Goal: Task Accomplishment & Management: Use online tool/utility

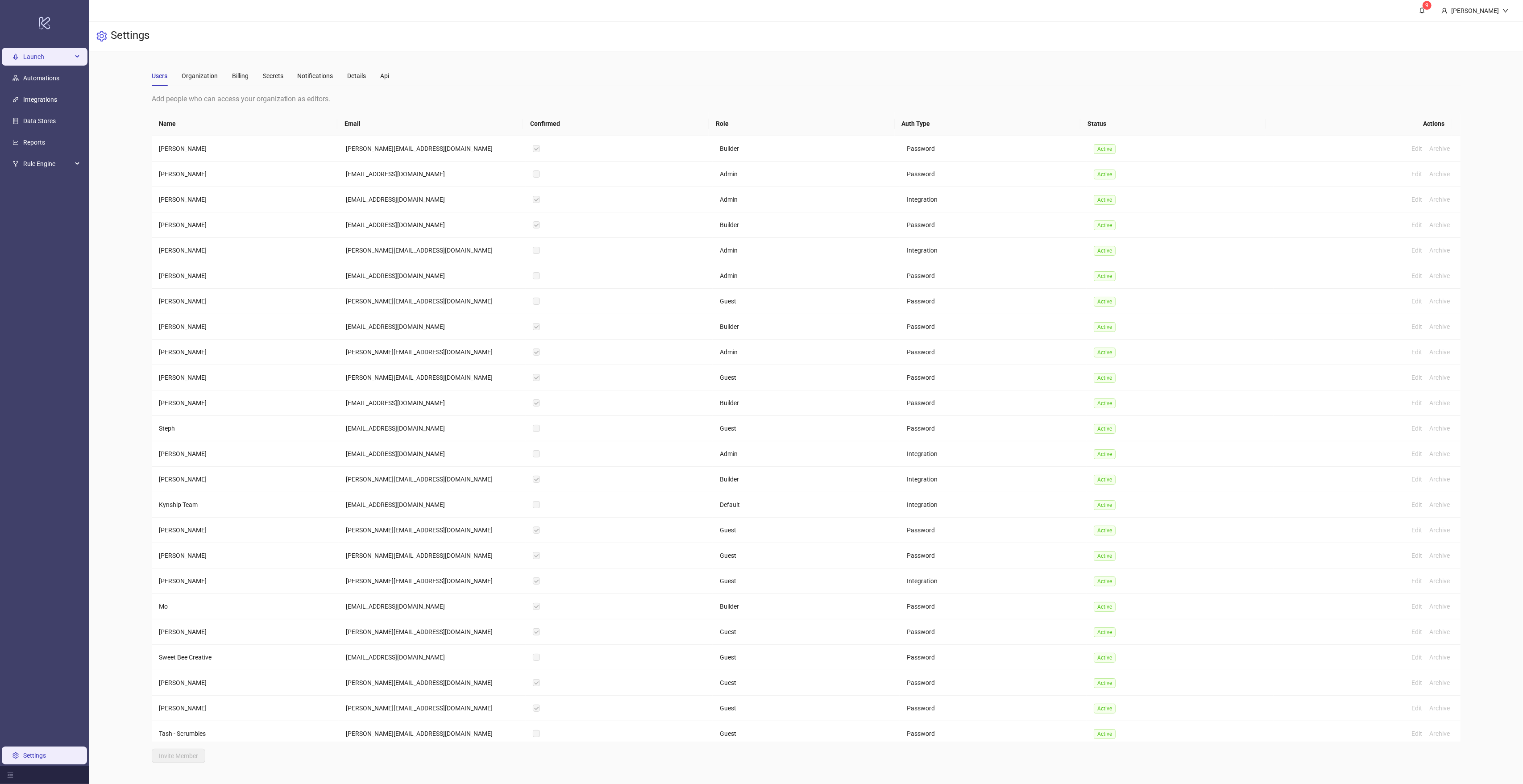
click at [44, 56] on span "Launch" at bounding box center [48, 56] width 49 height 18
click at [44, 79] on link "Sheets" at bounding box center [43, 78] width 19 height 7
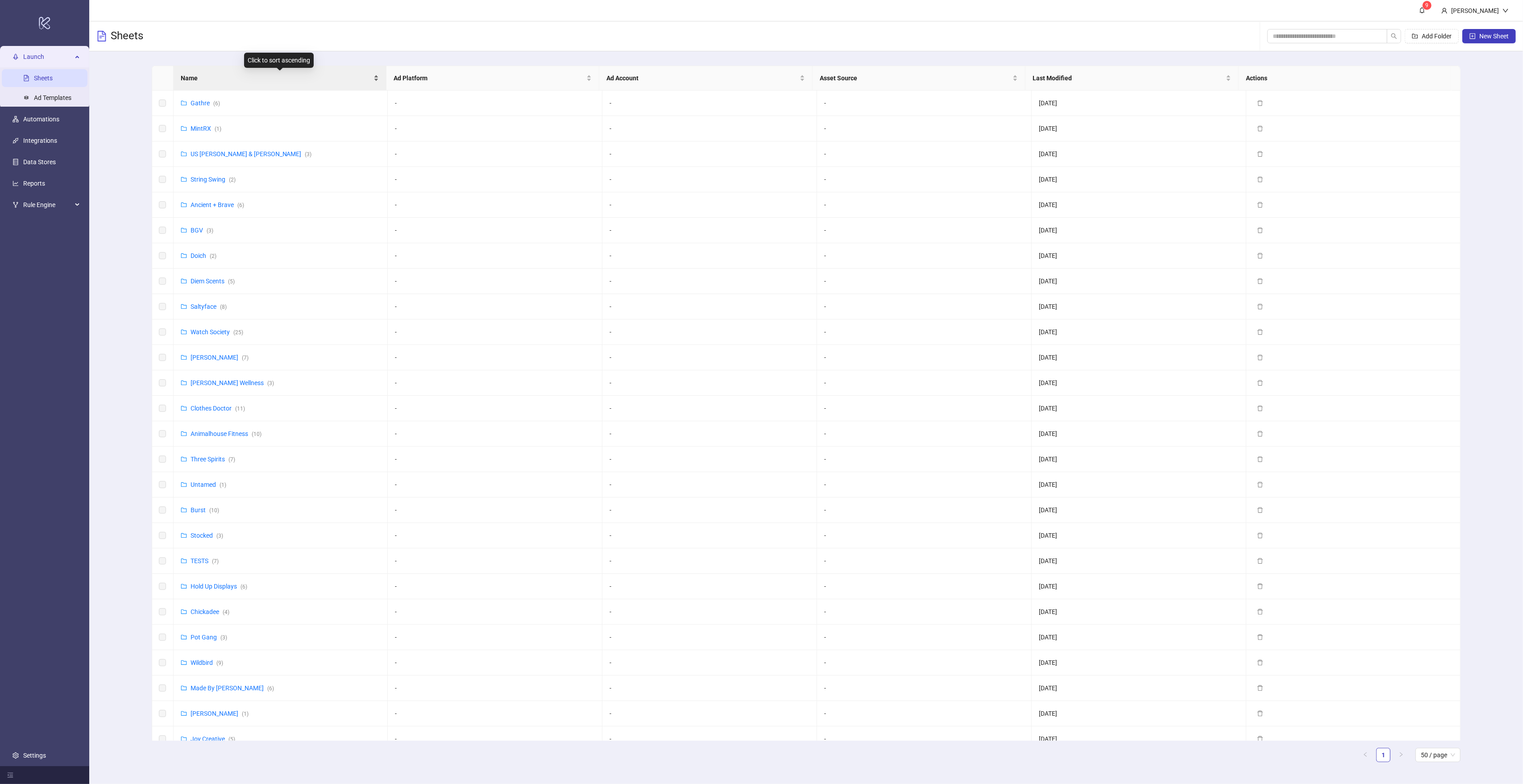
click at [237, 83] on div "Name" at bounding box center [280, 78] width 198 height 10
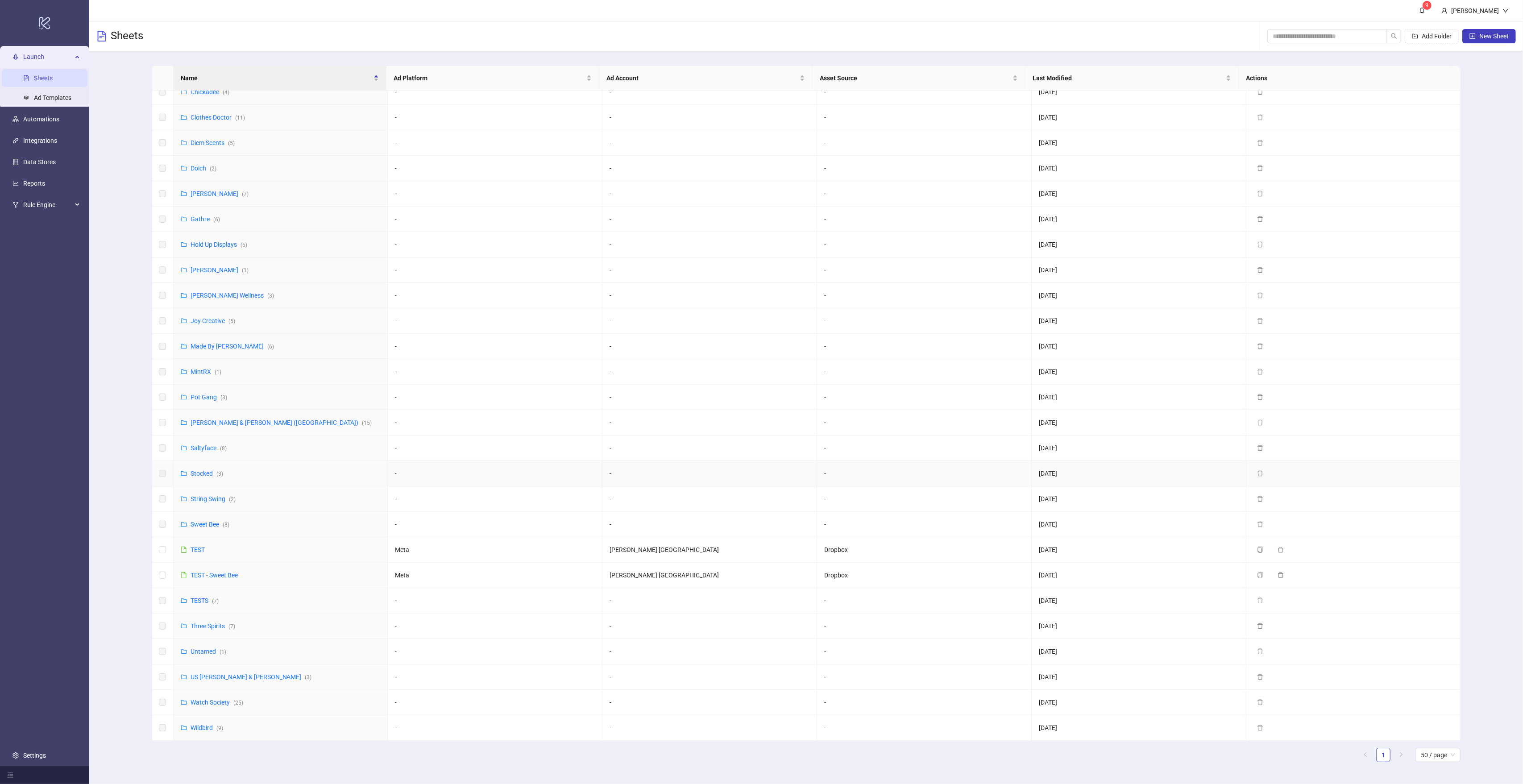
scroll to position [143, 0]
click at [208, 523] on link "Sweet Bee ( 8 )" at bounding box center [210, 524] width 39 height 7
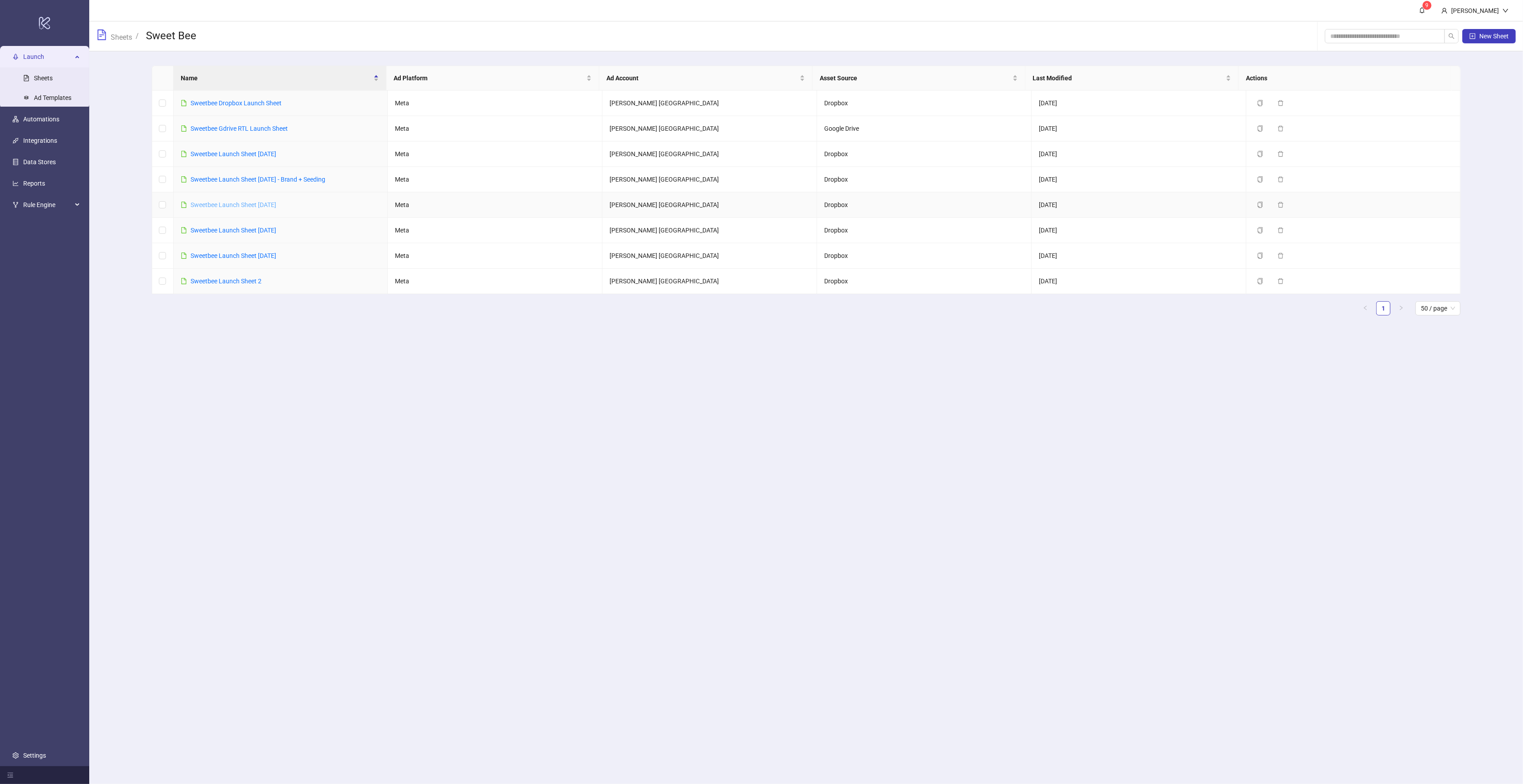
click at [272, 206] on link "Sweetbee Launch Sheet [DATE]" at bounding box center [233, 204] width 86 height 7
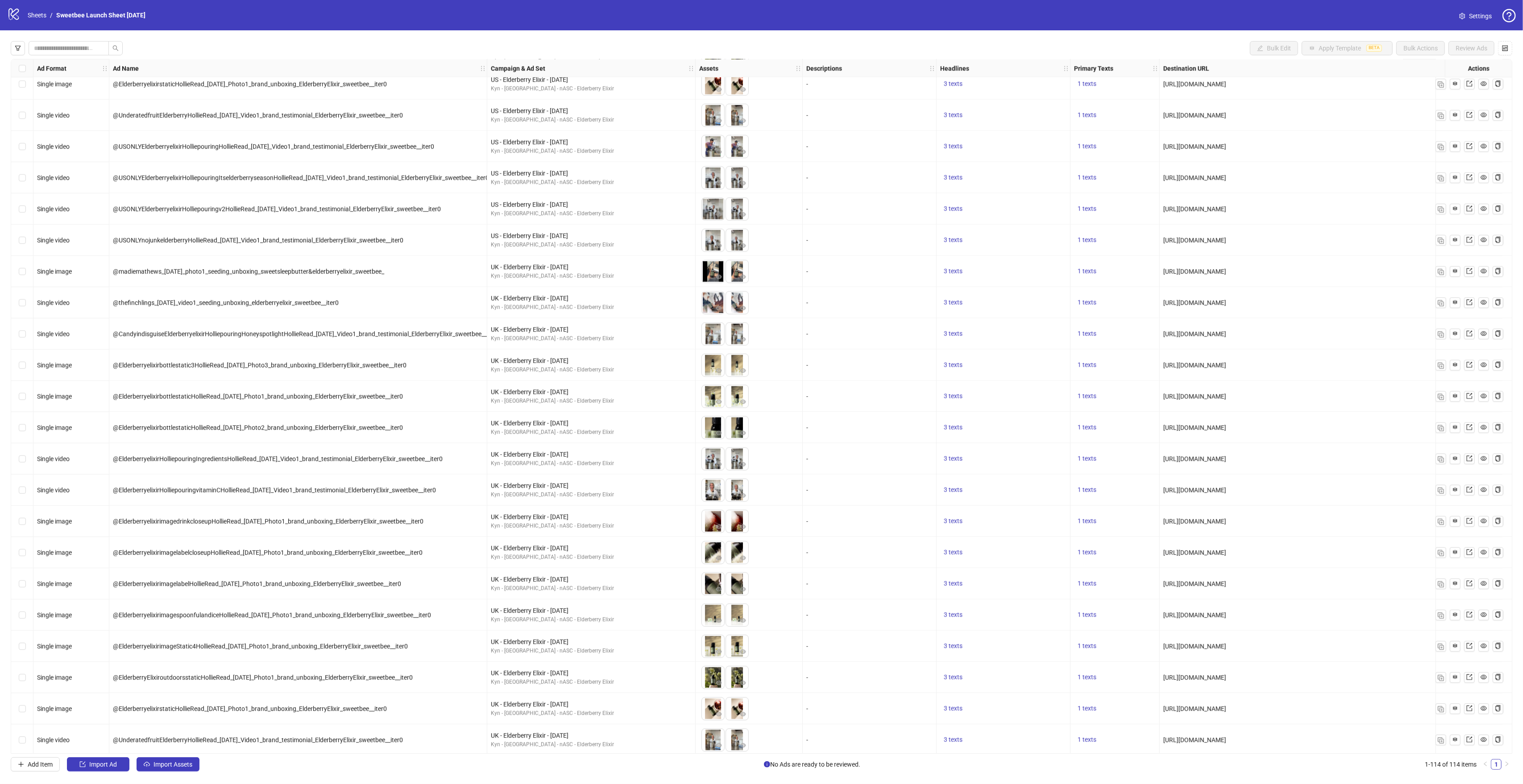
scroll to position [2815, 0]
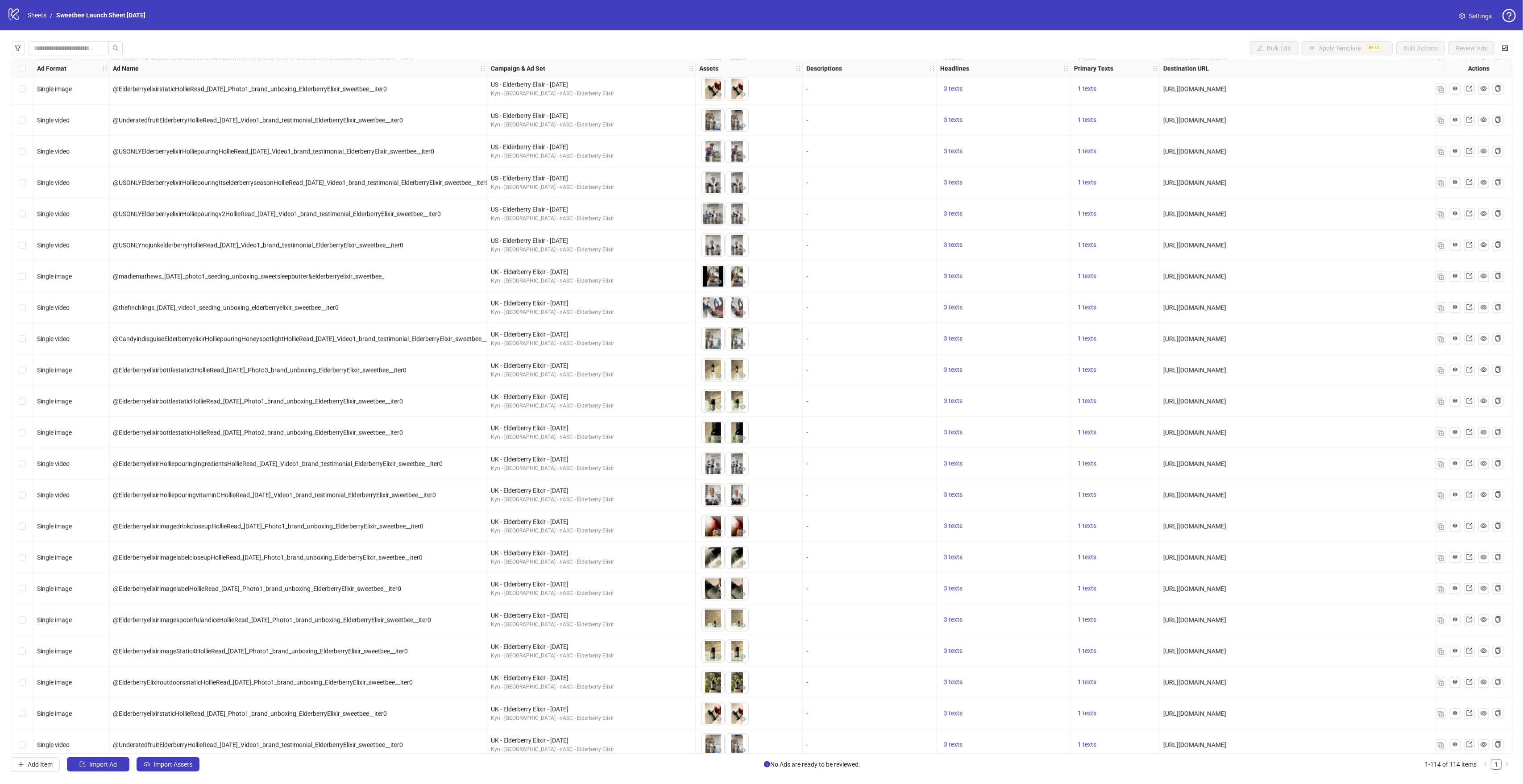
click at [189, 497] on span "@ElderberryelixirHolliepouringvitaminCHollieRead_[DATE]_Video1_brand_testimonia…" at bounding box center [274, 495] width 323 height 7
drag, startPoint x: 176, startPoint y: 495, endPoint x: 120, endPoint y: 495, distance: 56.0
click at [120, 496] on span "@ElderberryelixirHolliepouringvitaminCHollieRead_[DATE]_Video1_brand_testimonia…" at bounding box center [274, 495] width 323 height 7
copy span "ElderberryelixirHollie"
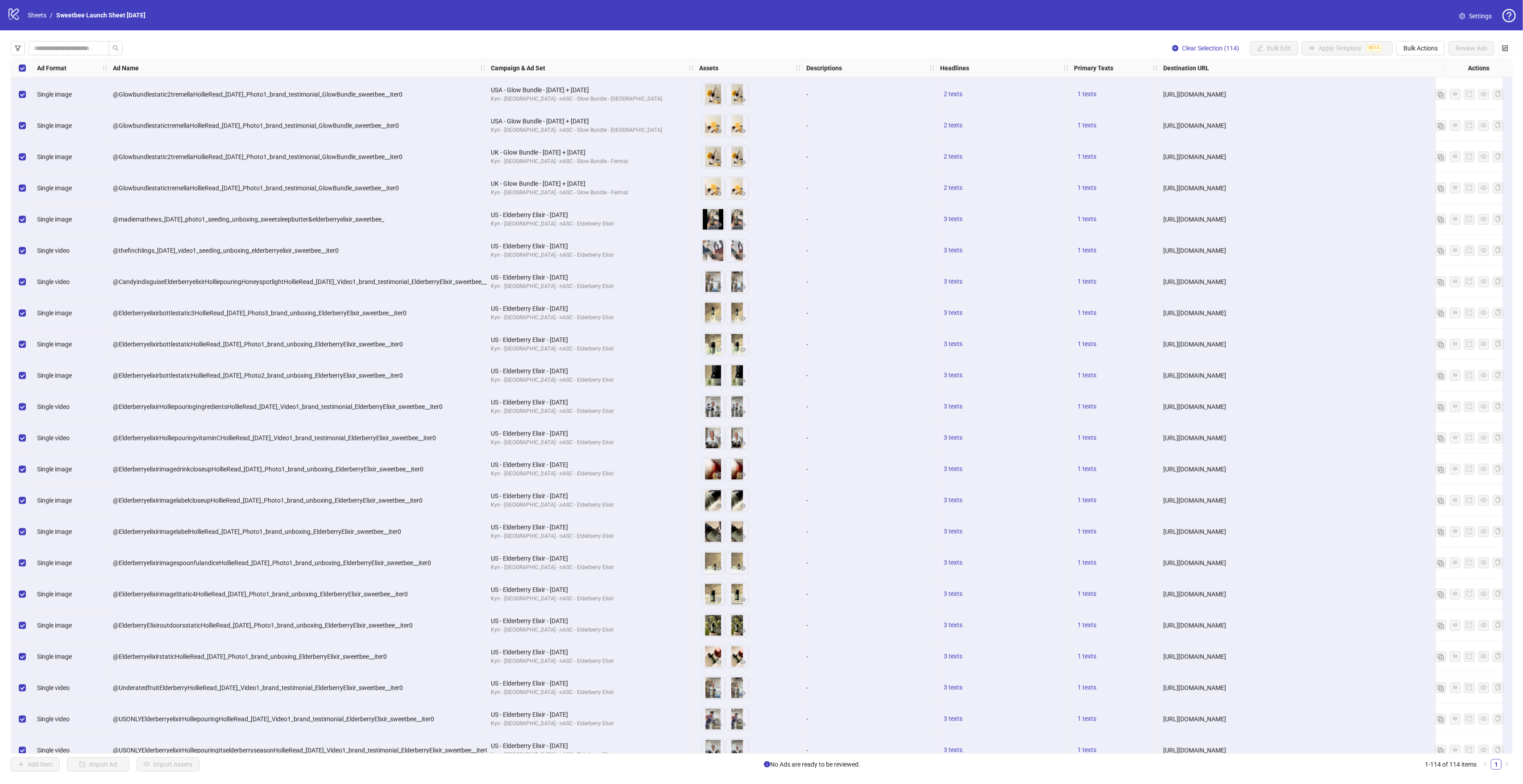
scroll to position [2247, 0]
